Goal: Task Accomplishment & Management: Manage account settings

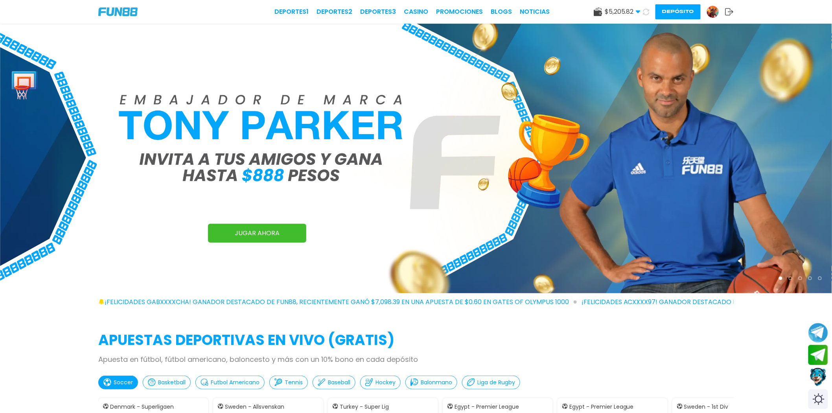
click at [715, 7] on img at bounding box center [713, 12] width 12 height 12
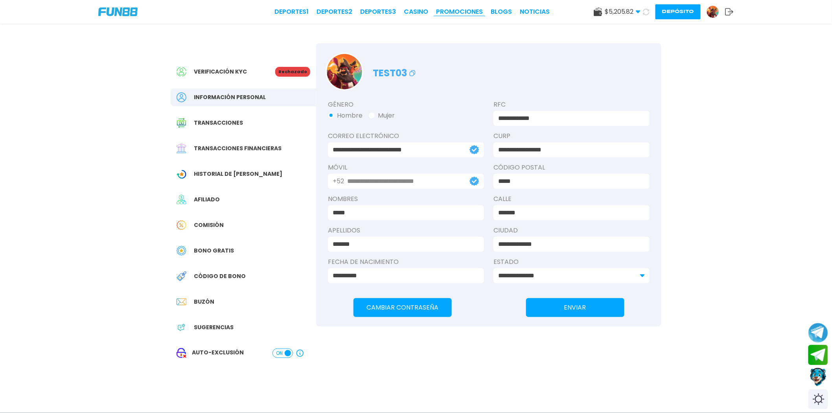
click at [453, 14] on link "Promociones" at bounding box center [459, 11] width 47 height 9
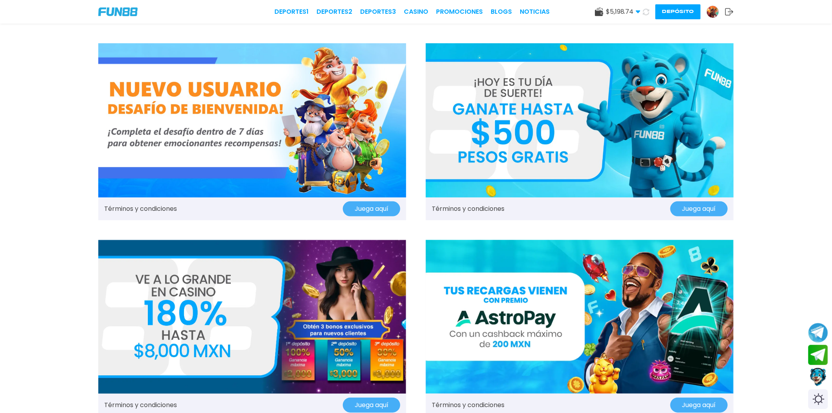
click at [208, 164] on img at bounding box center [252, 120] width 308 height 154
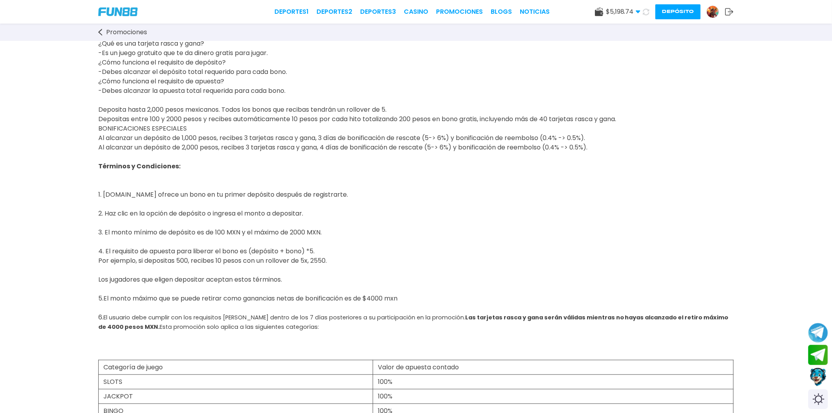
scroll to position [131, 0]
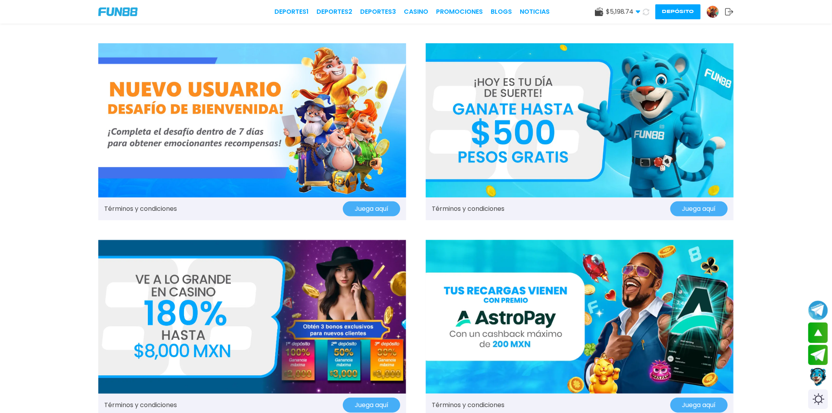
click at [272, 167] on img at bounding box center [252, 120] width 308 height 154
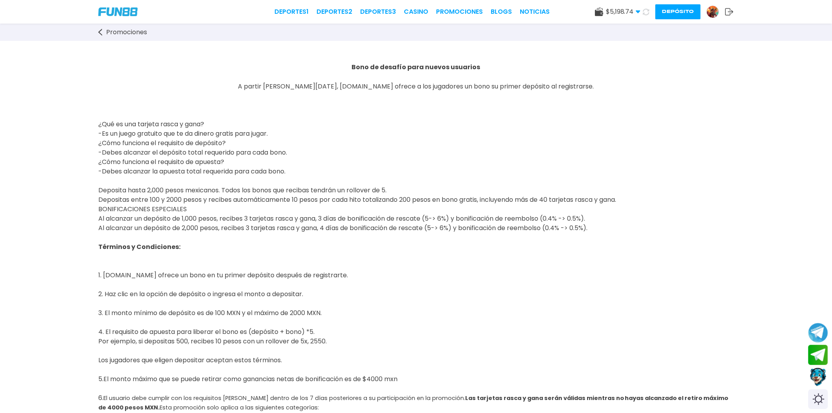
click at [401, 154] on p "¿Qué es una tarjeta rasca y gana? -Es un juego gratuito que te da dinero gratis…" at bounding box center [415, 161] width 635 height 141
click at [135, 33] on span "Promociones" at bounding box center [126, 32] width 41 height 9
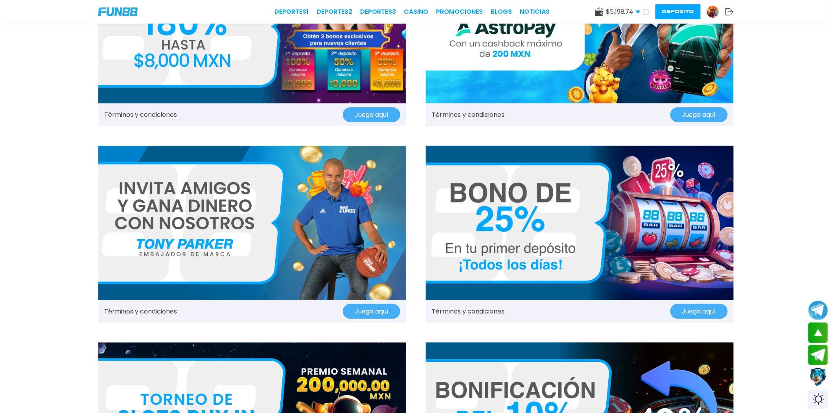
scroll to position [218, 0]
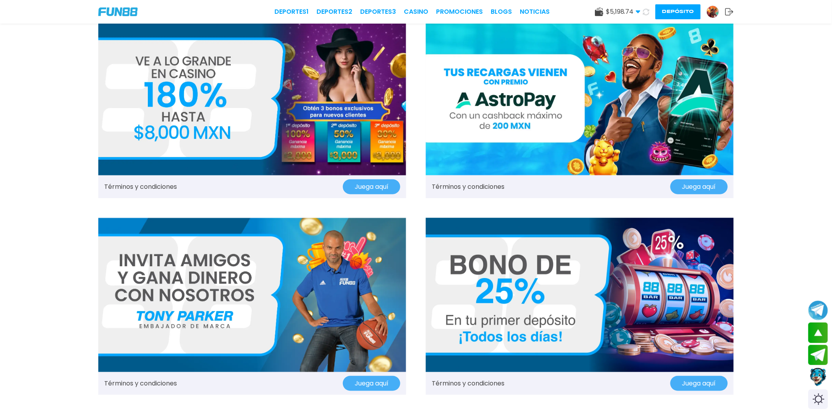
click at [366, 101] on img at bounding box center [252, 99] width 308 height 154
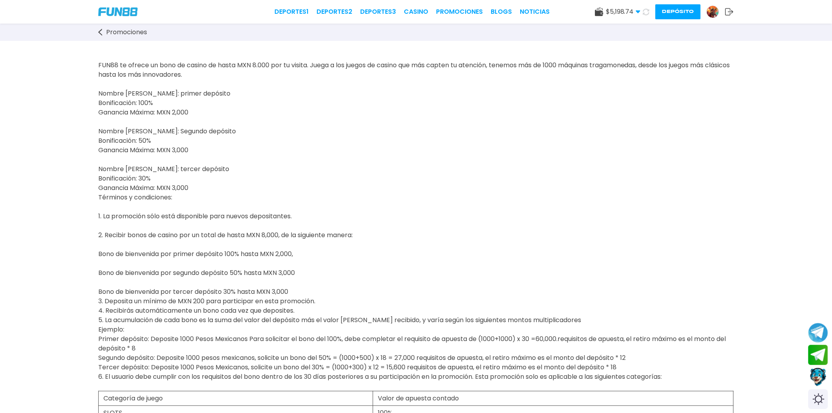
click at [665, 17] on button "Depósito" at bounding box center [677, 11] width 45 height 15
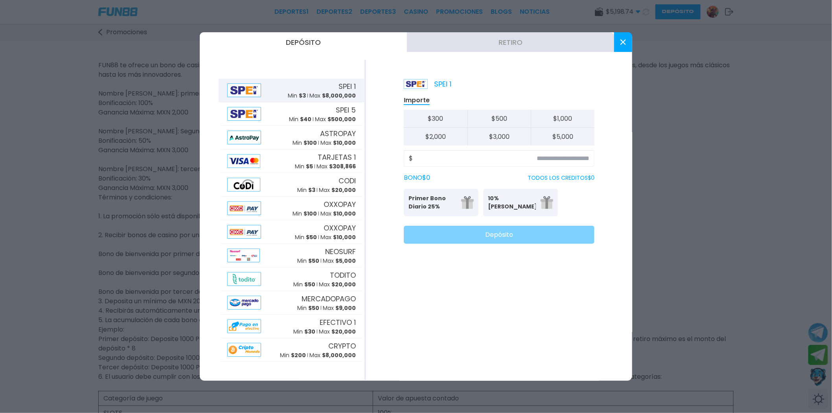
click at [617, 43] on button at bounding box center [623, 42] width 18 height 20
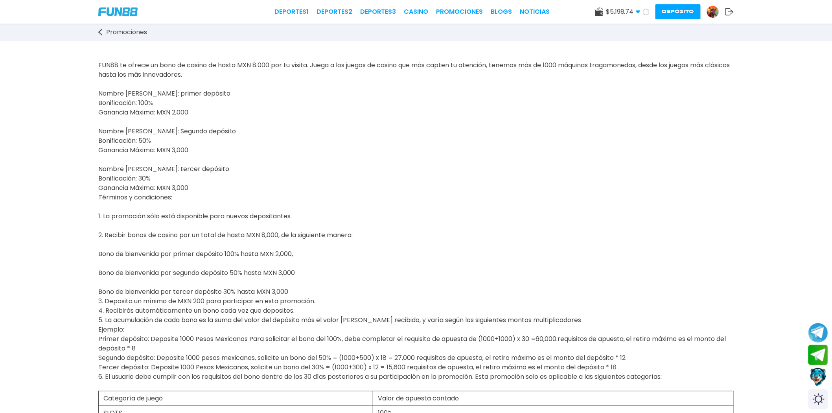
click at [728, 17] on div "$ 5,198.74 Dinero Real $ 5,198.74 Depósito Retiro Depósito" at bounding box center [661, 11] width 145 height 15
click at [728, 13] on icon at bounding box center [729, 12] width 9 height 8
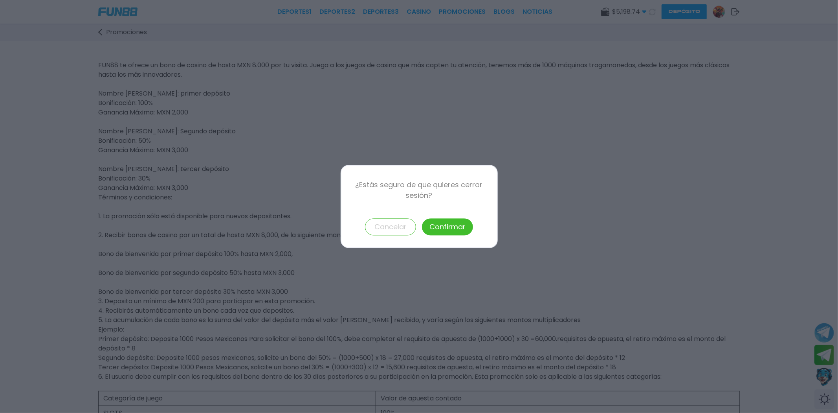
click at [461, 212] on div "¿Estás seguro de que quieres cerrar sesión? Cancelar Confirmar" at bounding box center [419, 206] width 157 height 83
click at [455, 227] on button "Confirmar" at bounding box center [447, 227] width 51 height 17
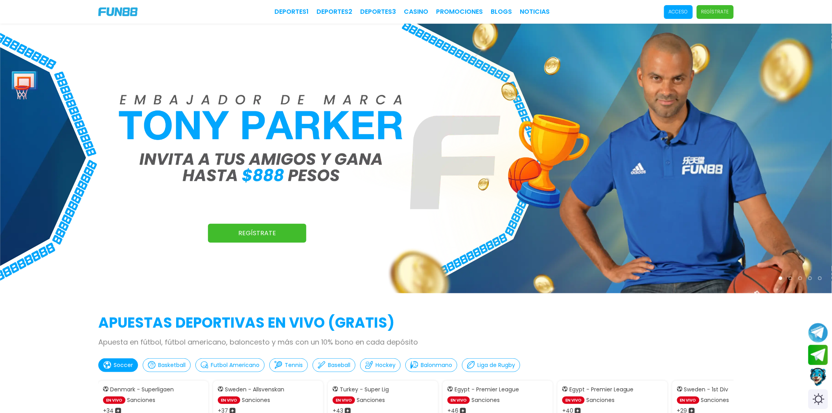
click at [674, 13] on p "Acceso" at bounding box center [678, 11] width 19 height 7
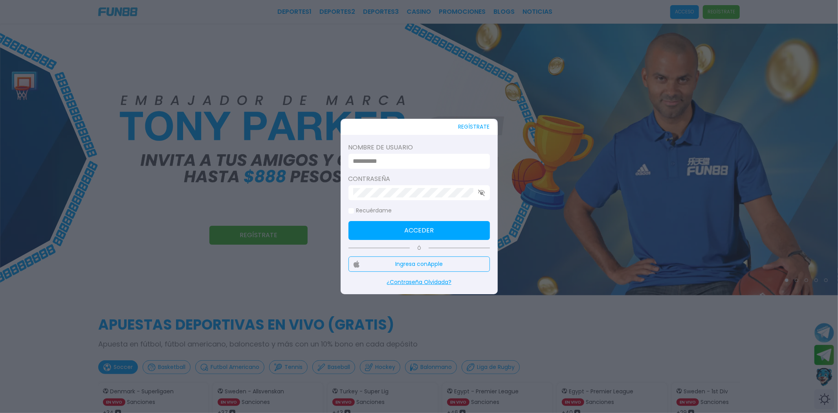
click at [446, 160] on input at bounding box center [416, 160] width 127 height 9
click at [413, 162] on input "******" at bounding box center [416, 160] width 127 height 9
click button "Acceder" at bounding box center [419, 230] width 141 height 19
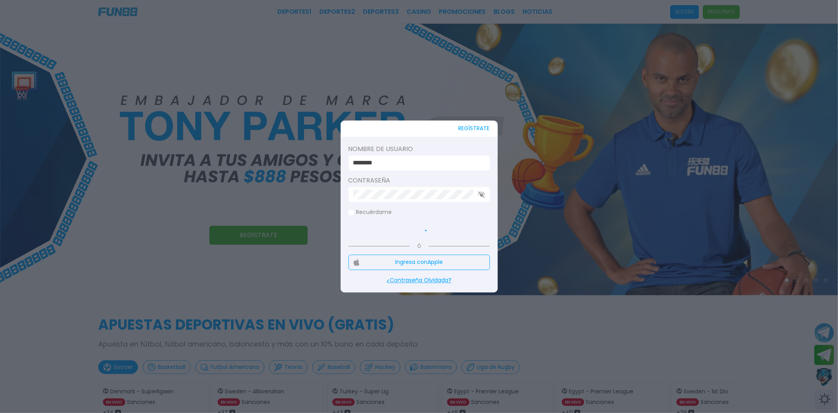
type input "****"
